Goal: Transaction & Acquisition: Purchase product/service

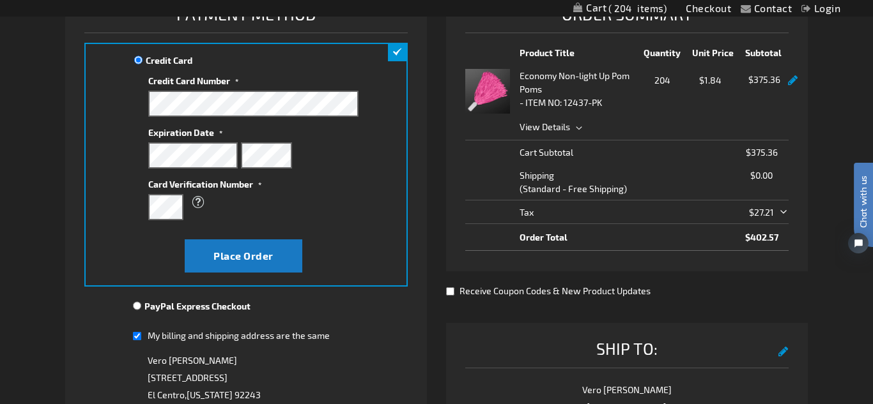
scroll to position [199, 0]
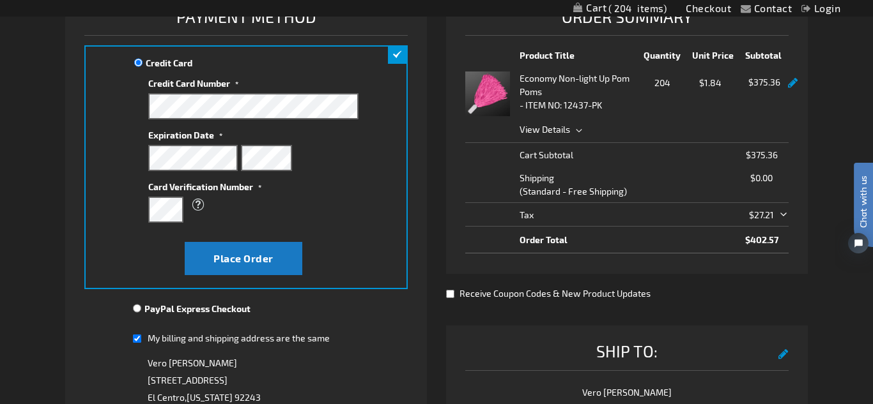
click at [792, 90] on div at bounding box center [793, 97] width 10 height 45
click at [793, 88] on link at bounding box center [793, 83] width 10 height 11
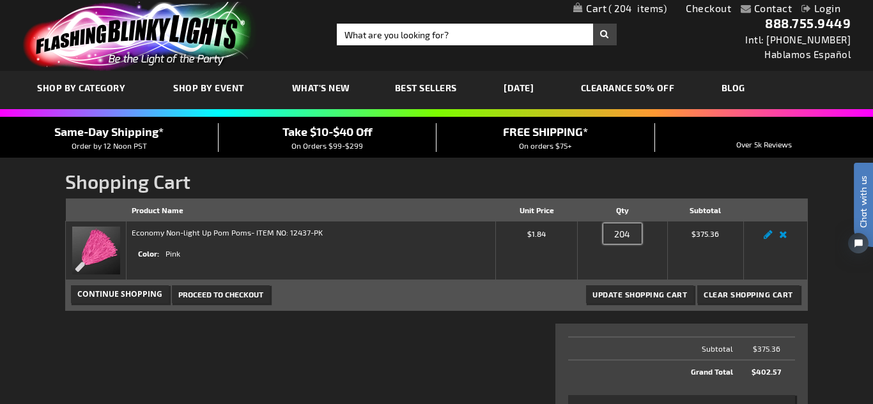
click at [619, 233] on input "204" at bounding box center [622, 234] width 38 height 20
click at [620, 234] on input "204" at bounding box center [622, 234] width 38 height 20
click at [629, 234] on input "204" at bounding box center [622, 234] width 38 height 20
type input "200"
click at [645, 296] on span "Update Shopping Cart" at bounding box center [639, 294] width 95 height 9
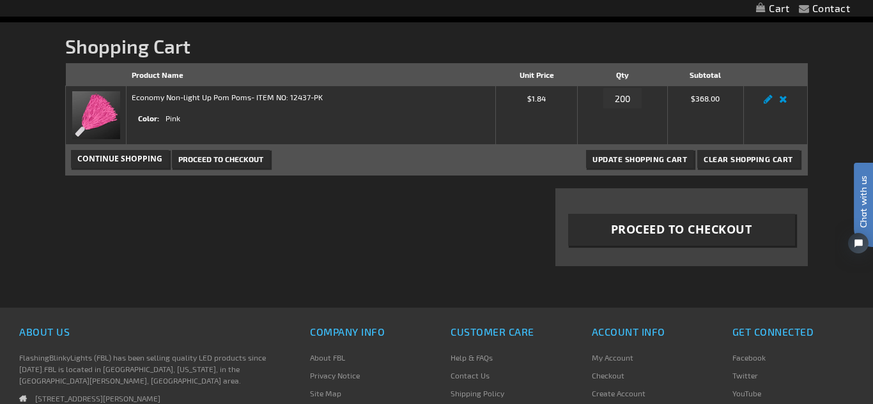
scroll to position [45, 0]
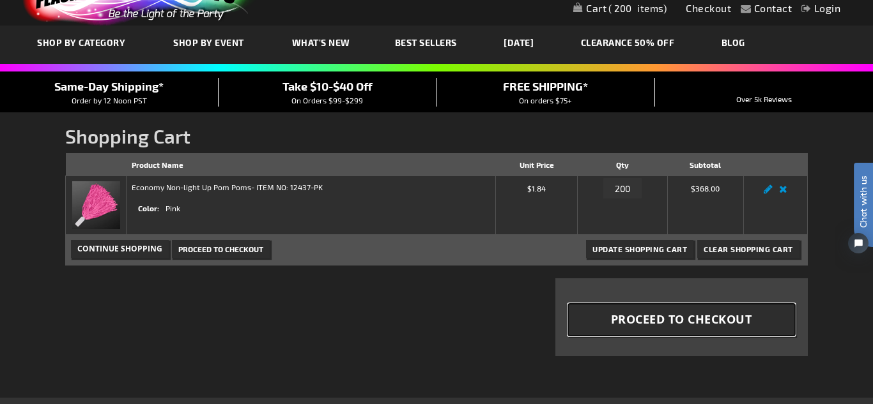
click at [759, 314] on button "Proceed to Checkout" at bounding box center [681, 320] width 227 height 32
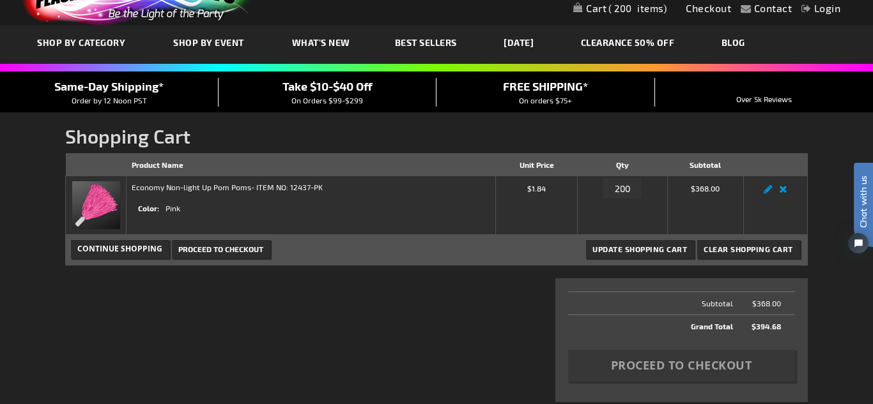
scroll to position [213, 0]
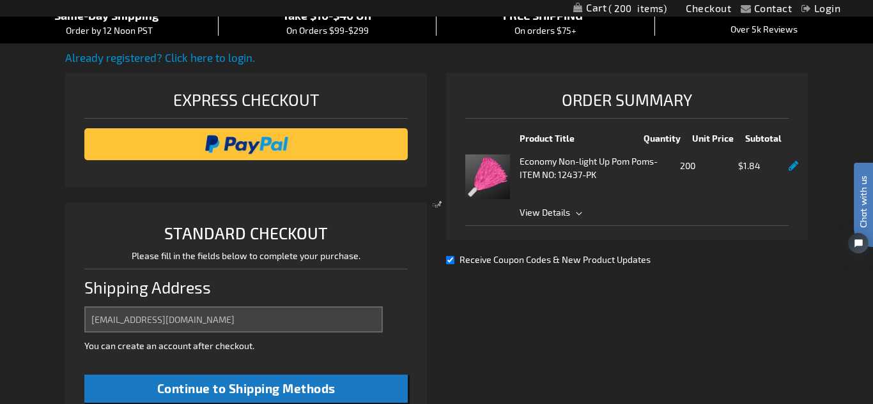
scroll to position [319, 0]
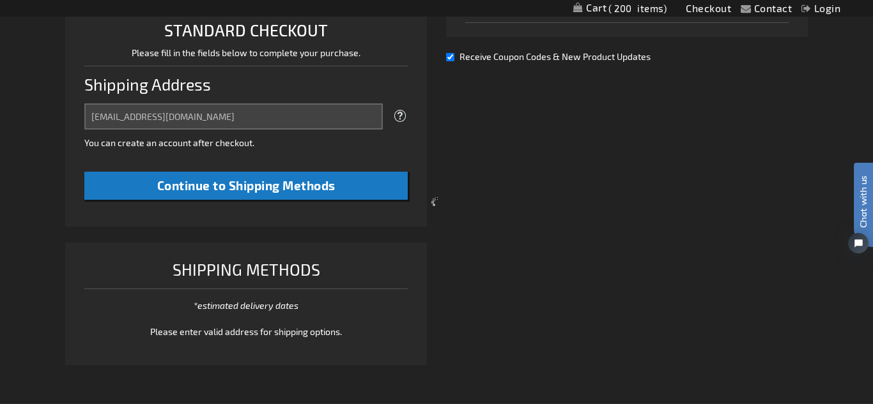
select select "US"
select select "12"
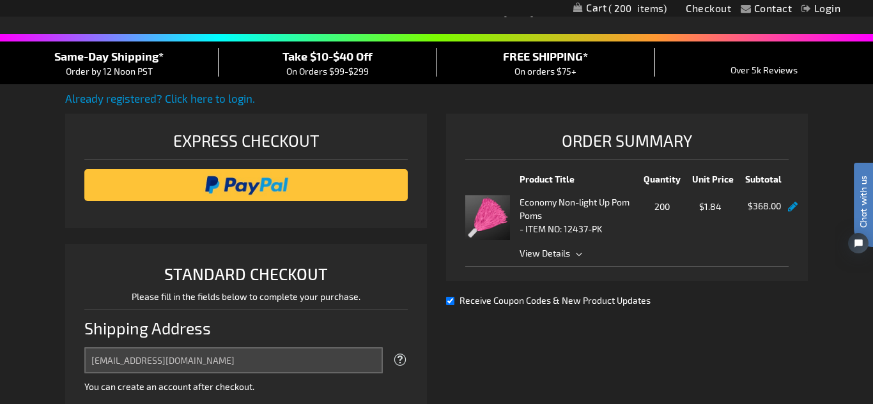
scroll to position [2, 0]
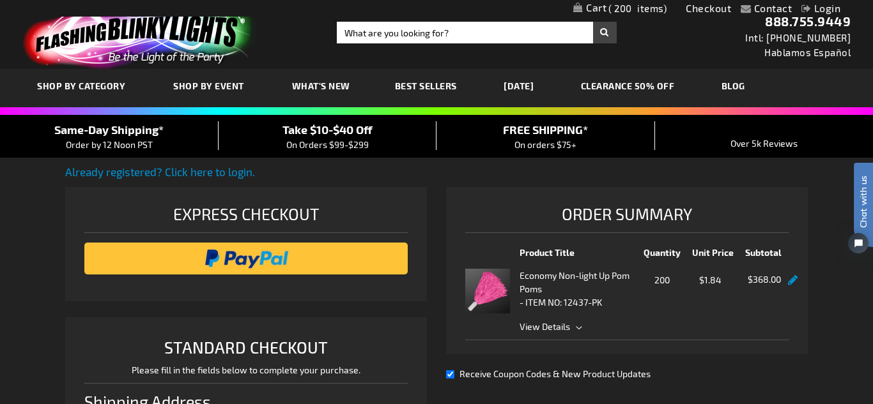
click at [570, 328] on span "View Details" at bounding box center [653, 326] width 269 height 13
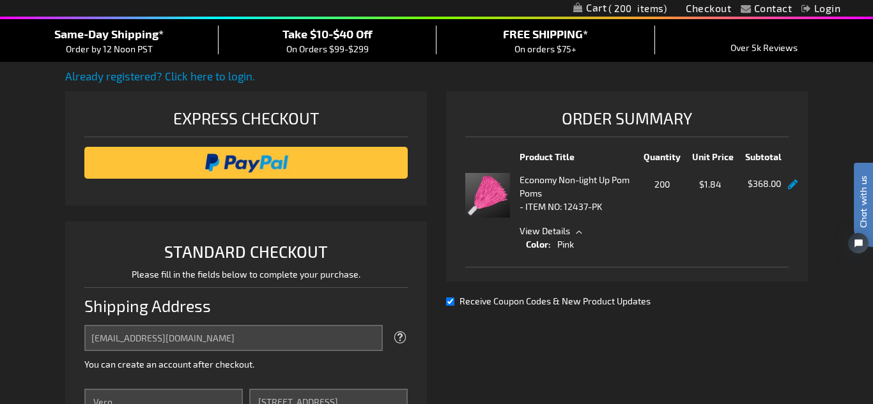
scroll to position [100, 0]
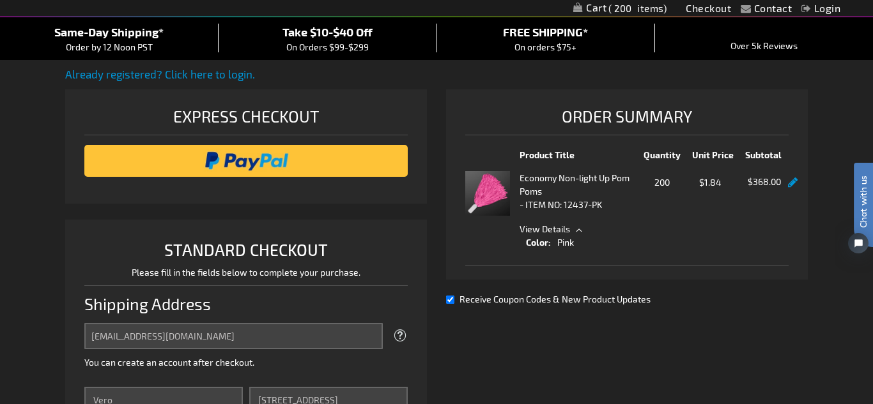
click at [574, 231] on span "View Details" at bounding box center [653, 228] width 269 height 13
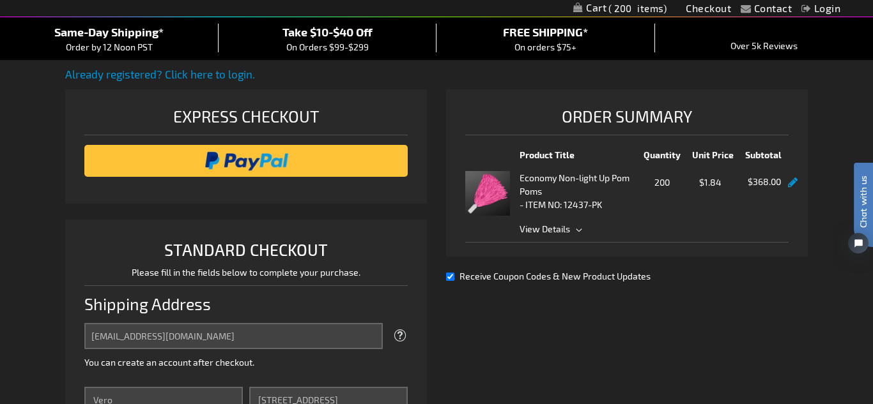
click at [574, 231] on span "View Details" at bounding box center [653, 228] width 269 height 13
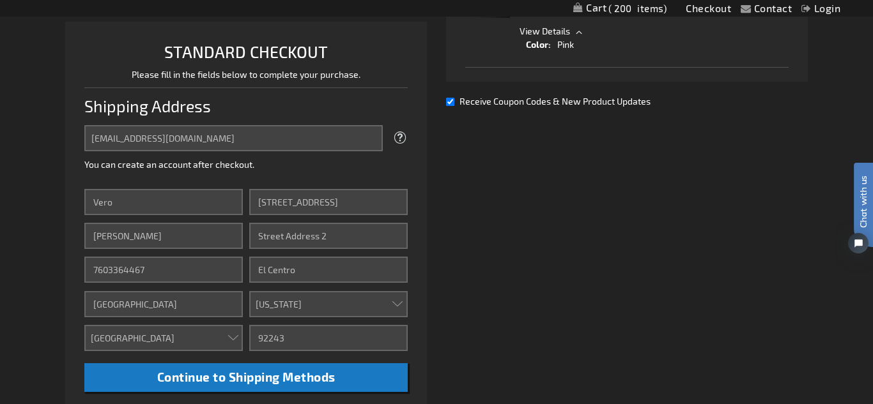
scroll to position [301, 0]
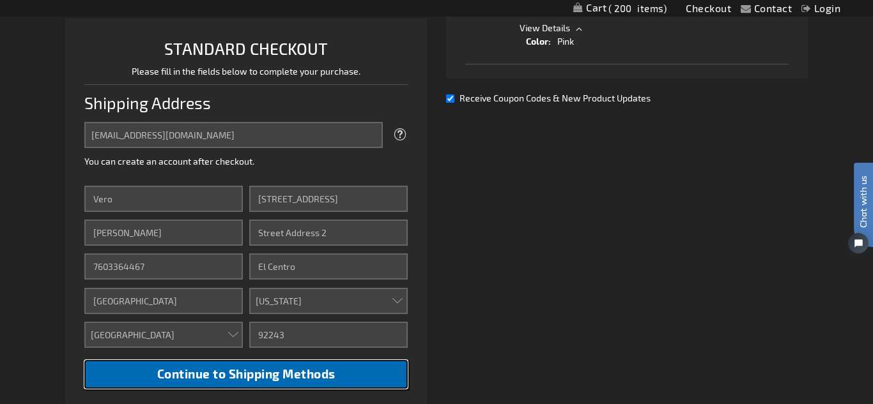
click at [372, 383] on button "Continue to Shipping Methods" at bounding box center [245, 374] width 323 height 29
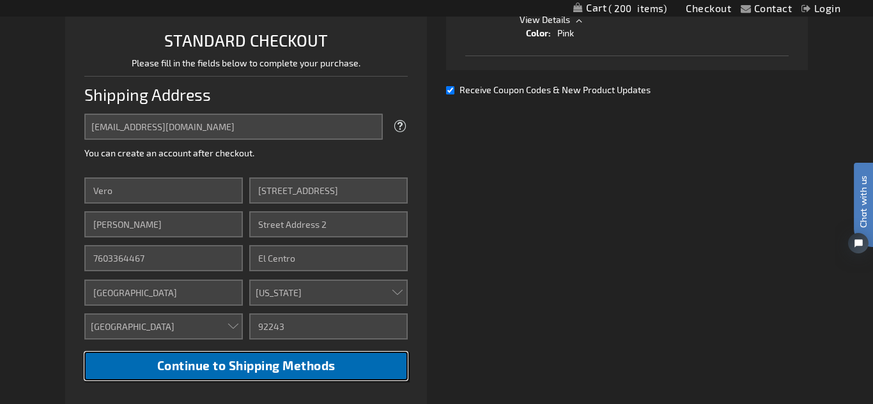
scroll to position [310, 0]
click at [260, 361] on span "Continue to Shipping Methods" at bounding box center [246, 365] width 178 height 15
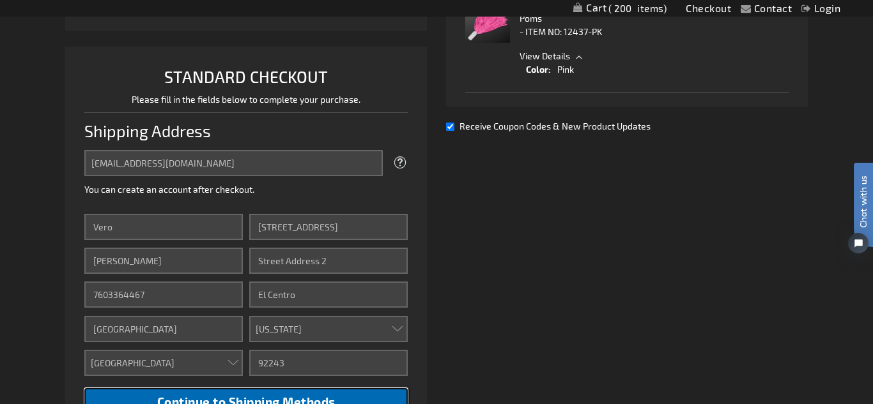
scroll to position [0, 0]
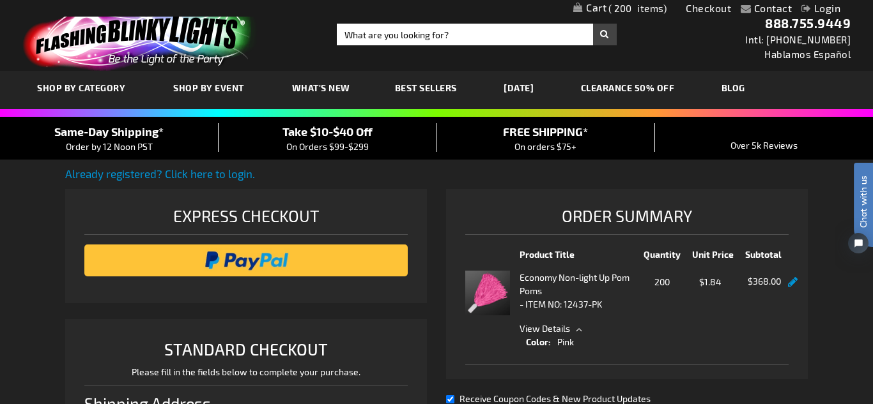
click at [709, 6] on link "Checkout" at bounding box center [707, 8] width 45 height 12
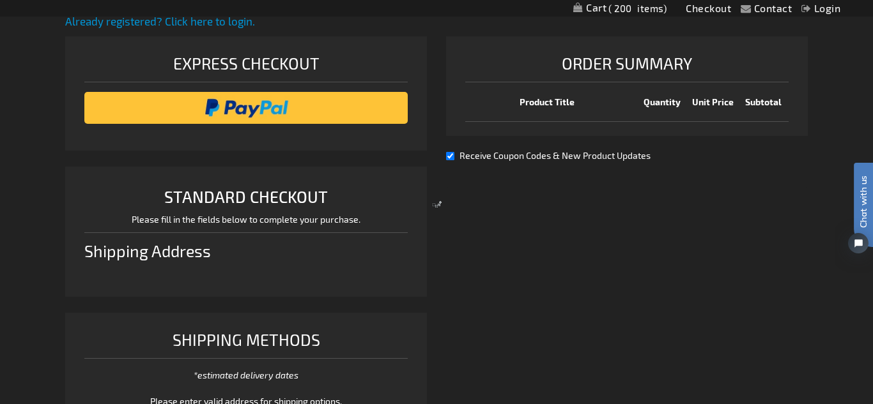
scroll to position [319, 0]
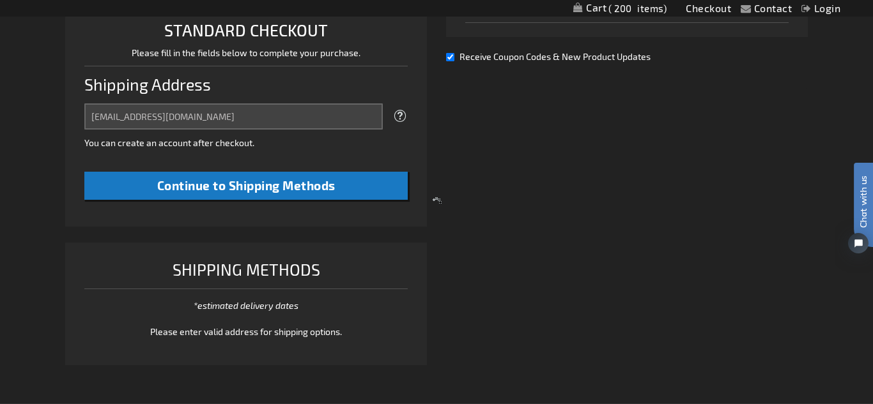
select select "US"
select select "12"
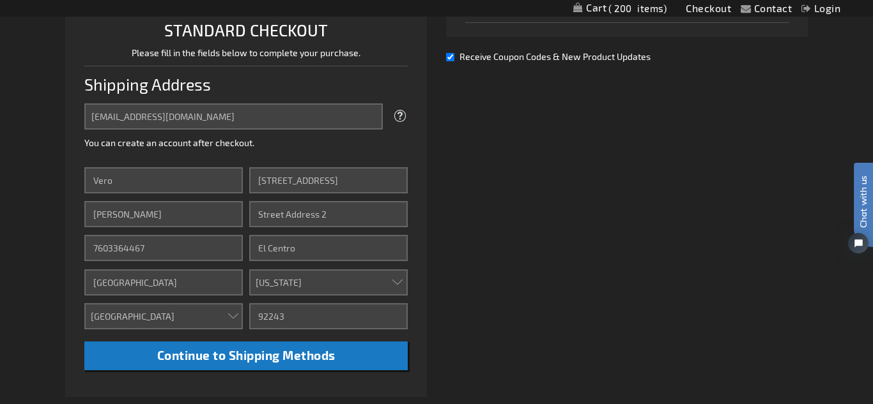
scroll to position [0, 0]
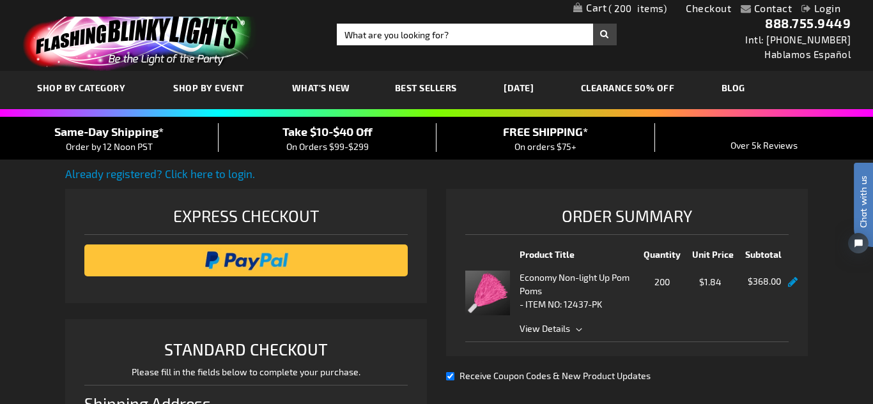
click at [544, 323] on span "View Details" at bounding box center [544, 328] width 50 height 11
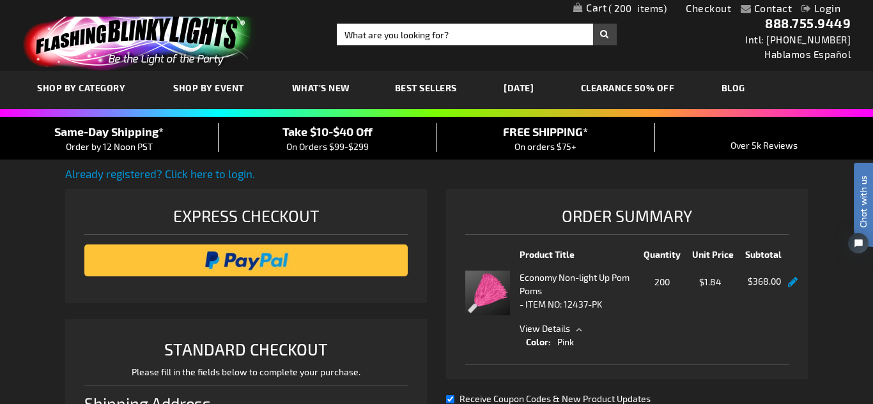
click at [544, 323] on span "View Details" at bounding box center [544, 328] width 50 height 11
